Goal: Information Seeking & Learning: Learn about a topic

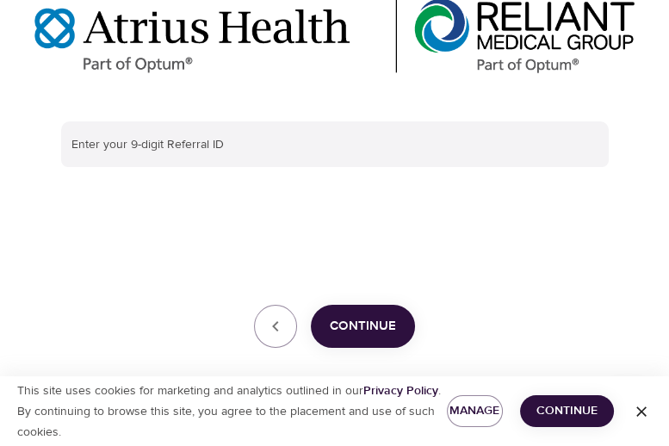
scroll to position [143, 0]
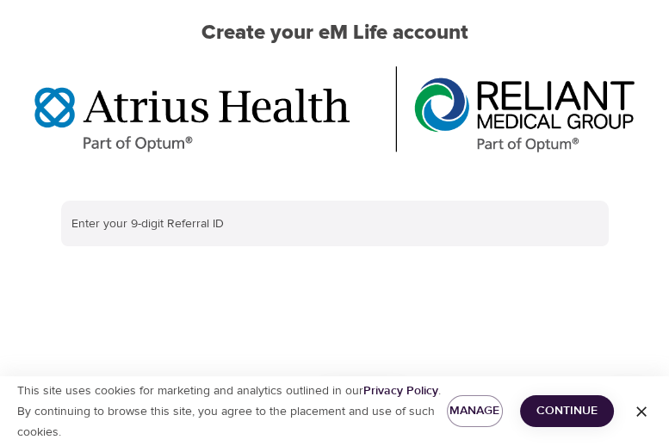
click at [570, 406] on span "Continue" at bounding box center [567, 412] width 66 height 22
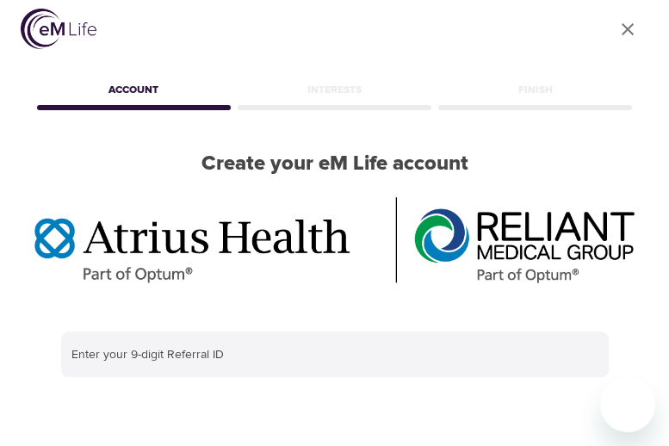
scroll to position [0, 0]
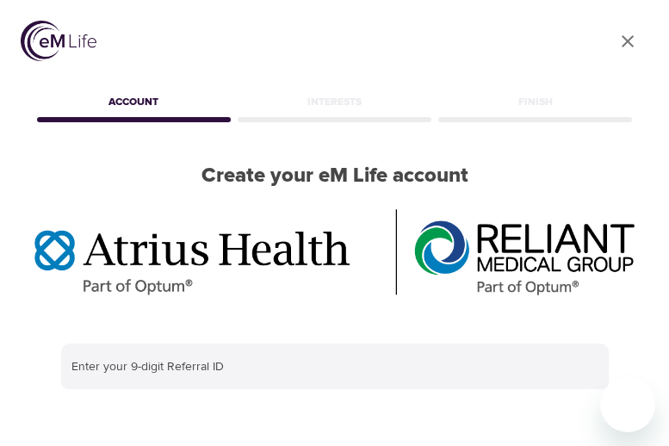
click at [332, 94] on div "Interests" at bounding box center [334, 105] width 201 height 34
click at [633, 44] on icon "User Profile" at bounding box center [628, 41] width 21 height 21
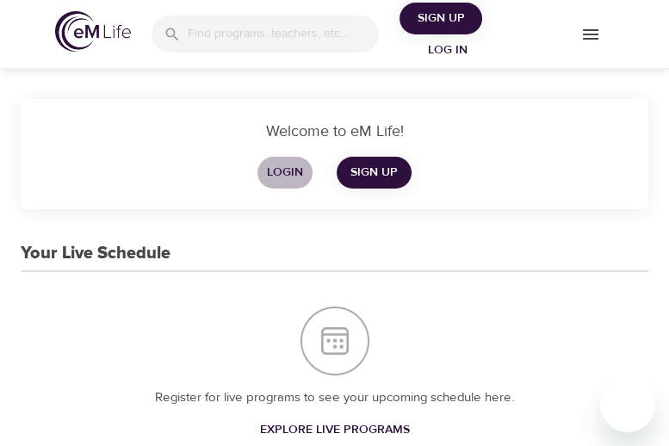
click at [287, 170] on span "Login" at bounding box center [284, 173] width 41 height 22
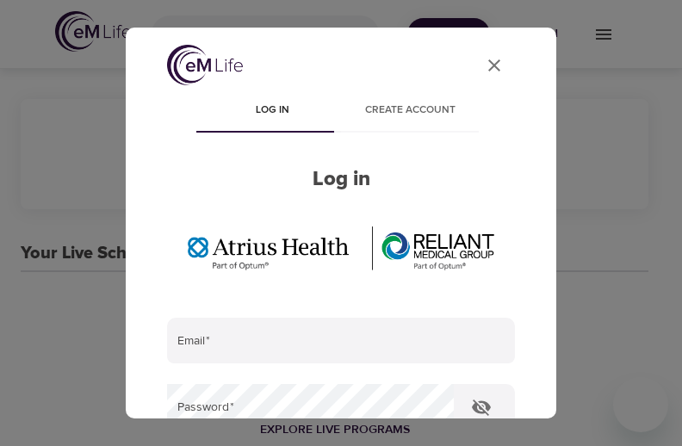
type input "[EMAIL_ADDRESS][DOMAIN_NAME]"
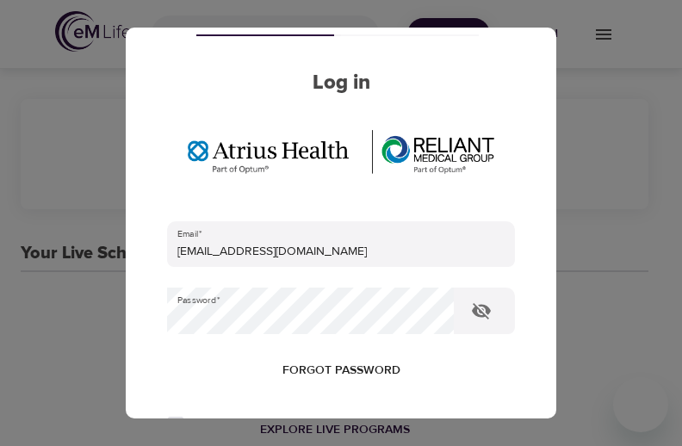
scroll to position [98, 0]
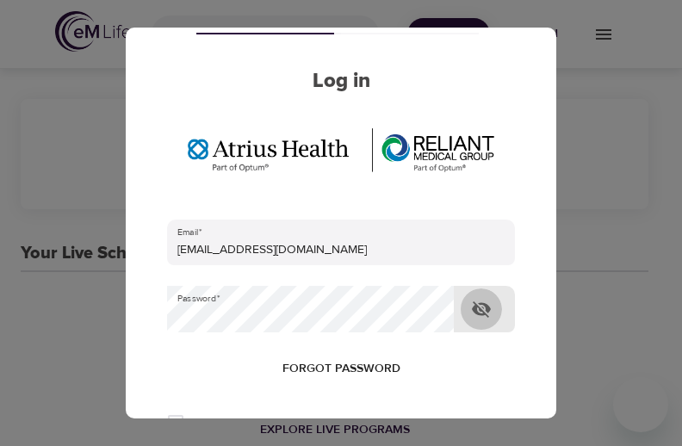
click at [489, 299] on icon "button" at bounding box center [481, 309] width 21 height 21
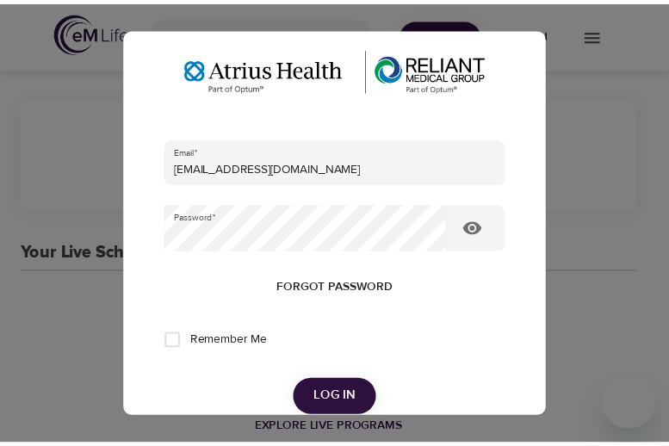
scroll to position [183, 0]
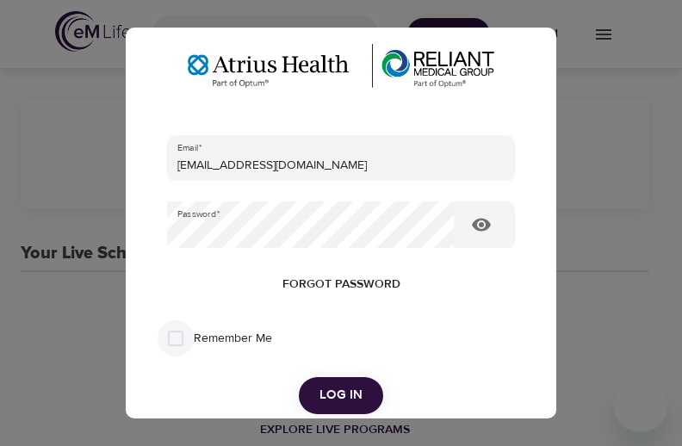
click at [177, 336] on input "Remember Me" at bounding box center [176, 338] width 36 height 36
checkbox input "true"
click at [331, 394] on span "Log in" at bounding box center [341, 395] width 43 height 22
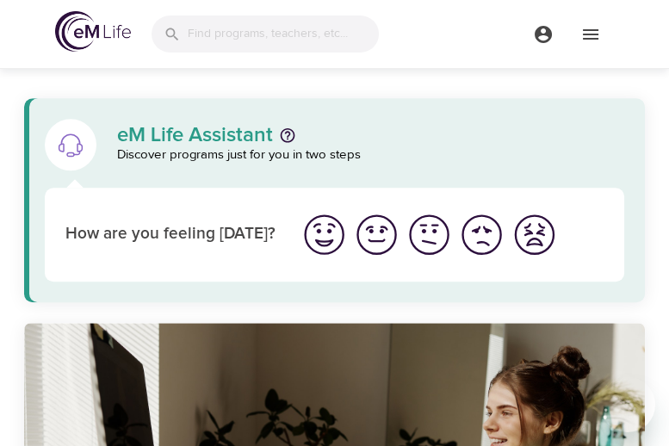
scroll to position [1240, 0]
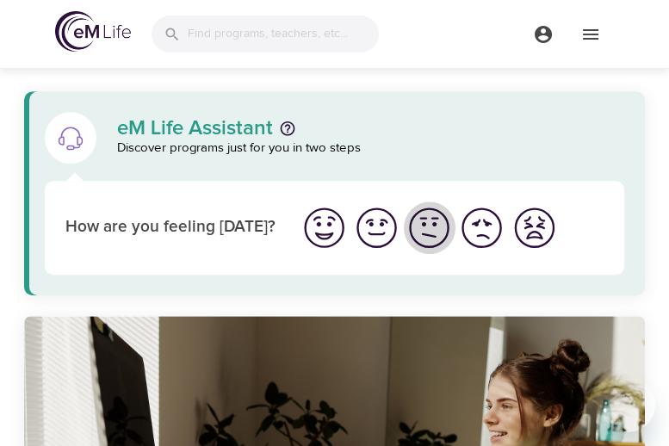
click at [436, 221] on img "I'm feeling ok" at bounding box center [429, 227] width 47 height 47
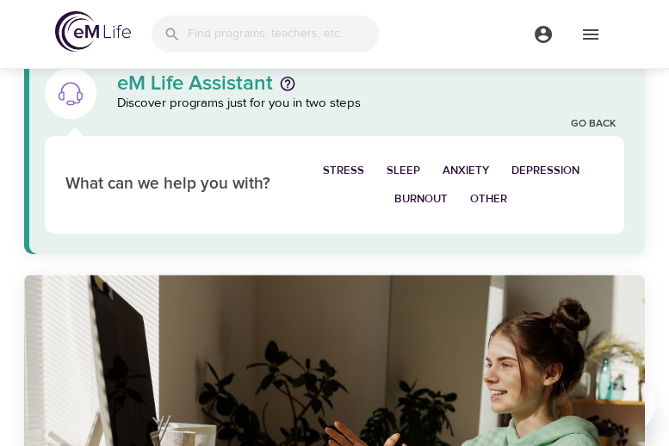
scroll to position [1289, 0]
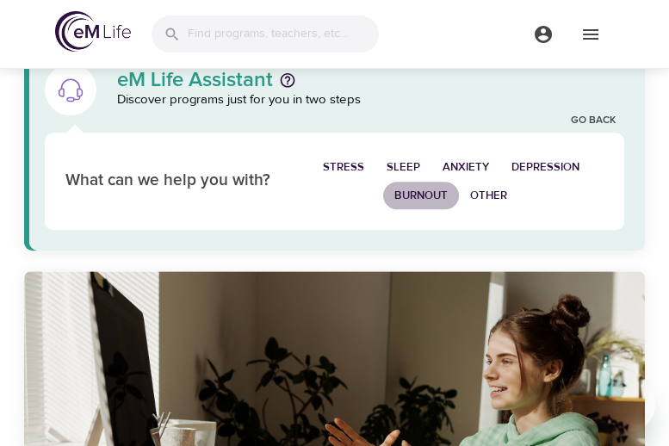
click at [420, 191] on span "Burnout" at bounding box center [420, 196] width 53 height 20
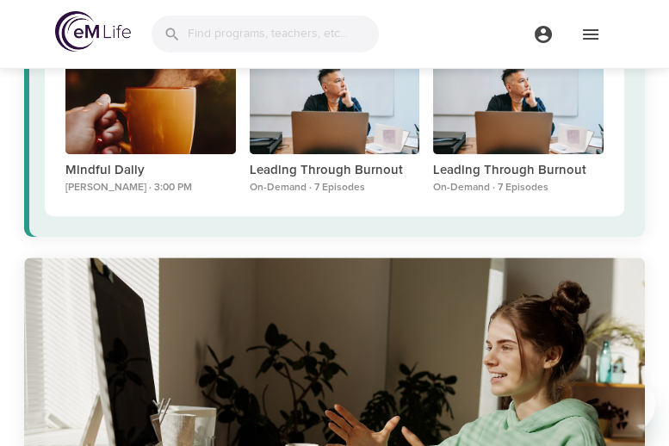
scroll to position [1416, 0]
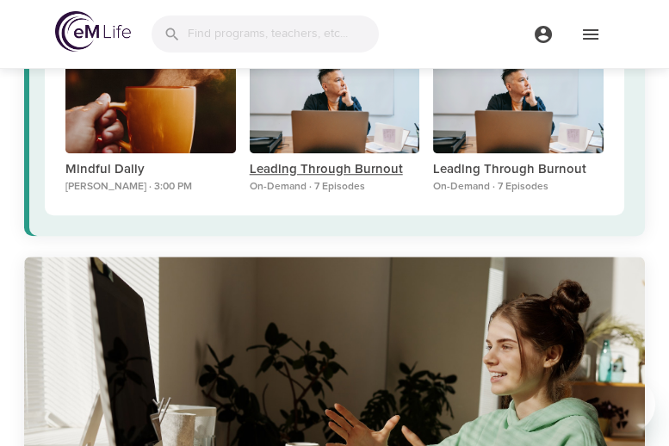
click at [329, 168] on p "Leading Through Burnout" at bounding box center [335, 170] width 171 height 20
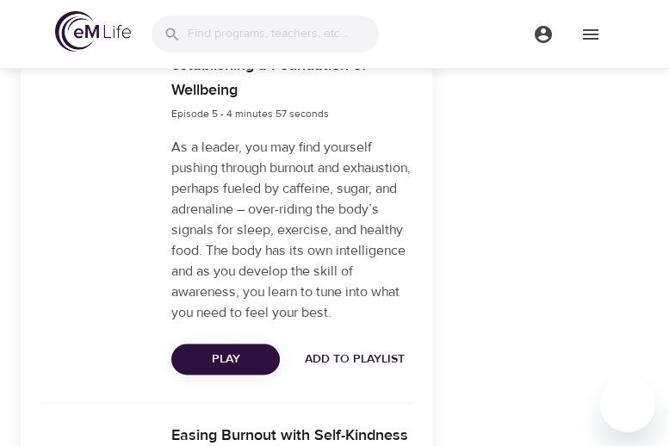
scroll to position [1949, 0]
